Goal: Browse casually: Explore the website without a specific task or goal

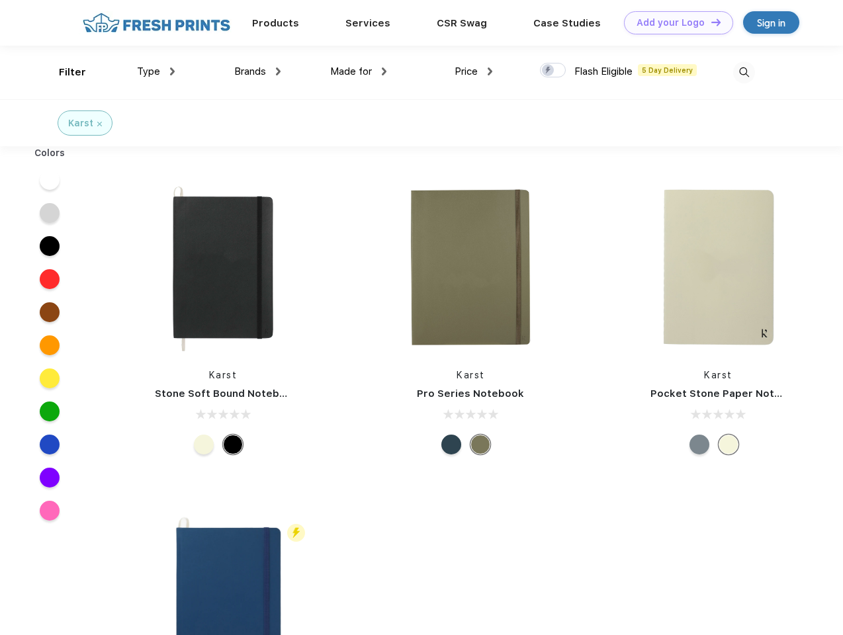
click at [674, 22] on link "Add your Logo Design Tool" at bounding box center [678, 22] width 109 height 23
click at [0, 0] on div "Design Tool" at bounding box center [0, 0] width 0 height 0
click at [710, 22] on link "Add your Logo Design Tool" at bounding box center [678, 22] width 109 height 23
click at [64, 72] on div "Filter" at bounding box center [72, 72] width 27 height 15
click at [156, 71] on span "Type" at bounding box center [148, 72] width 23 height 12
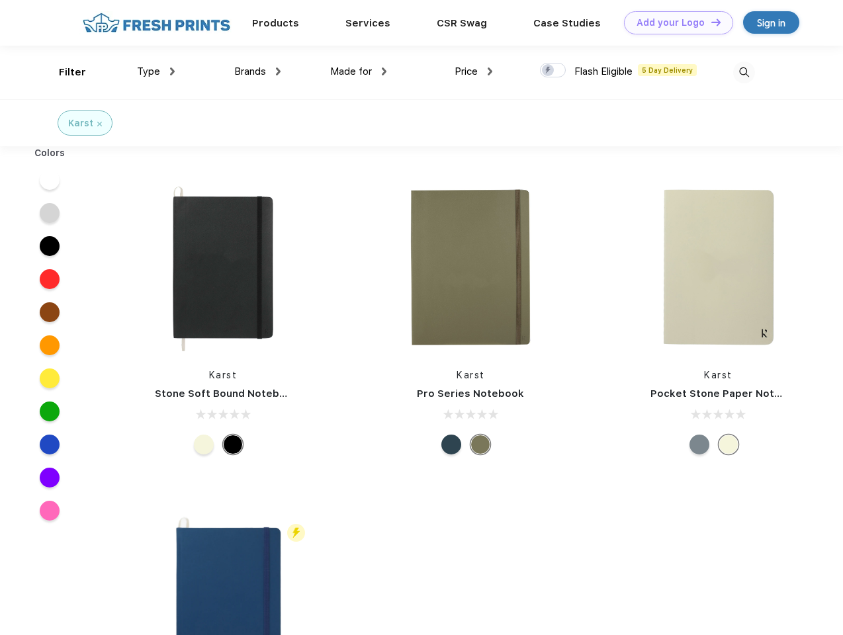
click at [257, 71] on span "Brands" at bounding box center [250, 72] width 32 height 12
click at [359, 71] on span "Made for" at bounding box center [351, 72] width 42 height 12
click at [474, 71] on span "Price" at bounding box center [466, 72] width 23 height 12
click at [553, 71] on div at bounding box center [553, 70] width 26 height 15
click at [548, 71] on input "checkbox" at bounding box center [544, 66] width 9 height 9
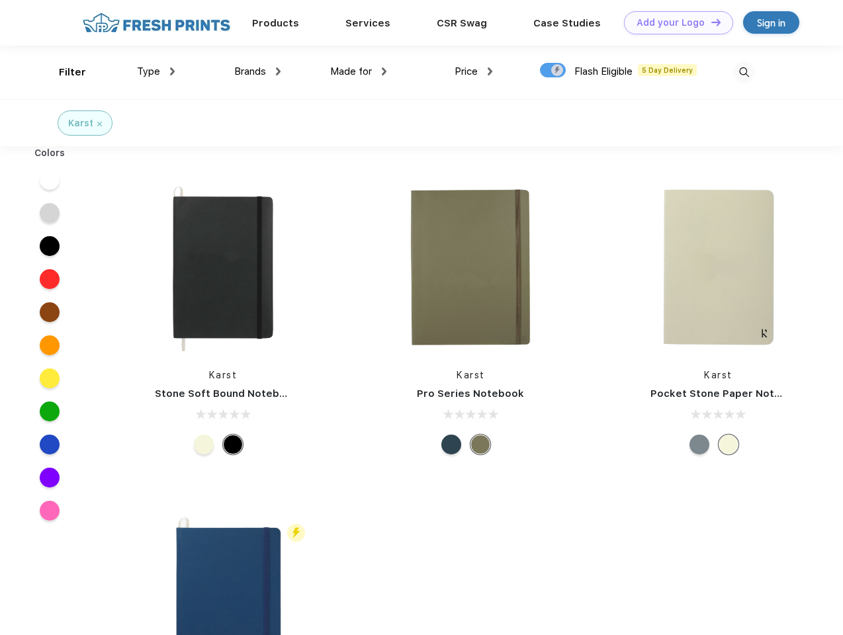
click at [744, 72] on img at bounding box center [744, 73] width 22 height 22
